Goal: Task Accomplishment & Management: Complete application form

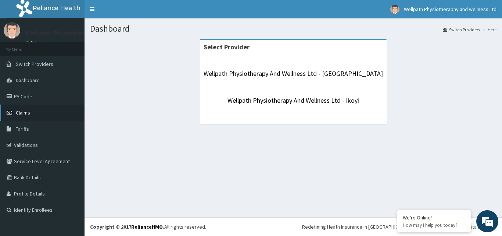
click at [27, 110] on span "Claims" at bounding box center [23, 112] width 14 height 7
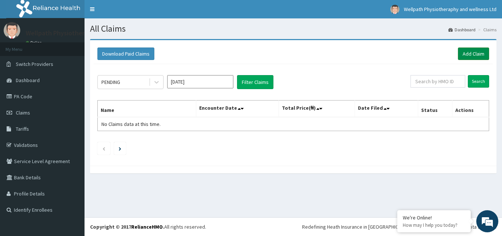
click at [475, 50] on link "Add Claim" at bounding box center [473, 53] width 31 height 13
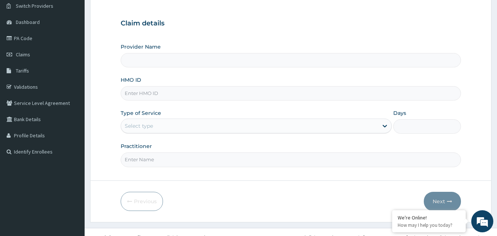
scroll to position [69, 0]
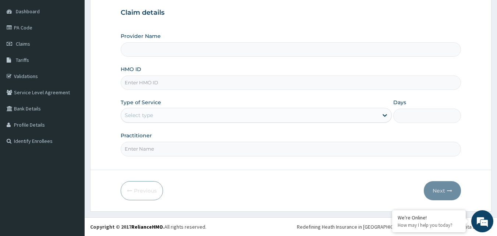
type input "Wellpath Physiotherapy And Wellness Ltd - Lekki"
click at [245, 81] on input "HMO ID" at bounding box center [291, 82] width 341 height 14
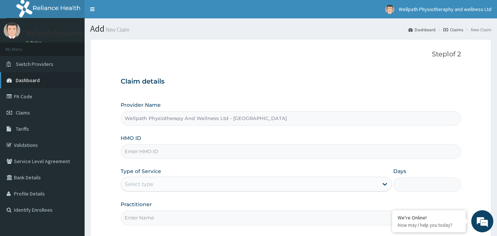
click at [29, 80] on span "Dashboard" at bounding box center [28, 80] width 24 height 7
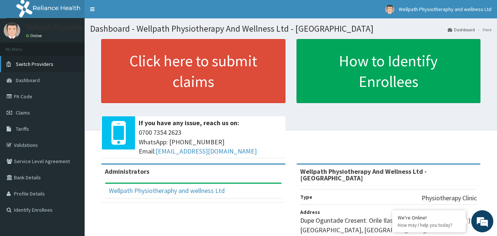
click at [36, 62] on span "Switch Providers" at bounding box center [35, 64] width 38 height 7
